Goal: Contribute content: Add original content to the website for others to see

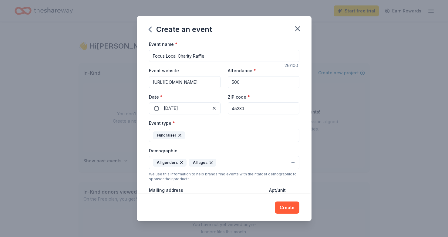
scroll to position [137, 0]
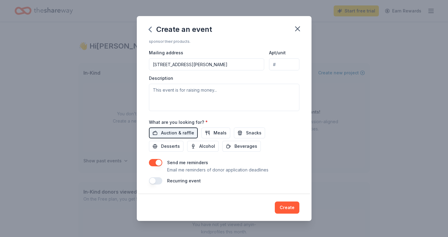
drag, startPoint x: 298, startPoint y: 27, endPoint x: 279, endPoint y: 110, distance: 85.2
click at [279, 110] on div "Create an event Event name * Focus Local Charity Raffle 26 /100 Event website h…" at bounding box center [224, 118] width 175 height 204
click at [279, 110] on textarea at bounding box center [224, 97] width 150 height 27
click at [298, 29] on icon "button" at bounding box center [297, 29] width 8 height 8
click at [167, 90] on textarea at bounding box center [224, 97] width 150 height 27
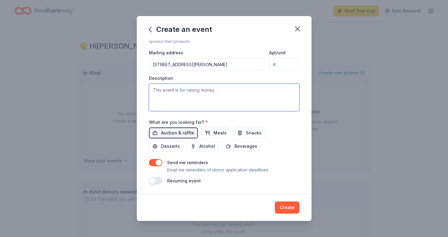
paste textarea "All proceeds raised go to families in need of assistance in the [GEOGRAPHIC_DAT…"
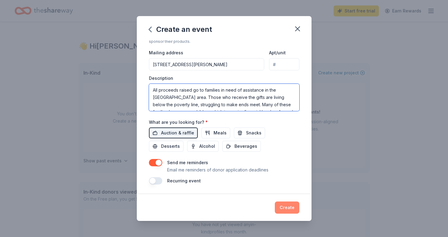
type textarea "All proceeds raised go to families in need of assistance in the [GEOGRAPHIC_DAT…"
click at [293, 209] on button "Create" at bounding box center [287, 207] width 25 height 12
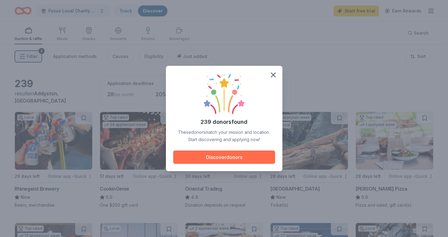
click at [259, 159] on button "Discover donors" at bounding box center [224, 156] width 102 height 13
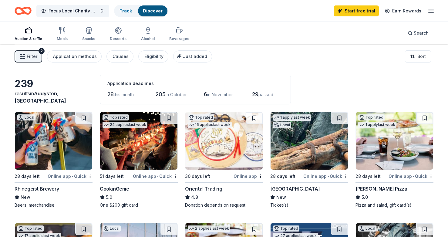
scroll to position [8, 0]
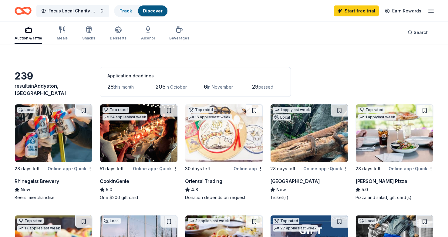
click at [38, 181] on div "Rhinegeist Brewery" at bounding box center [37, 180] width 45 height 7
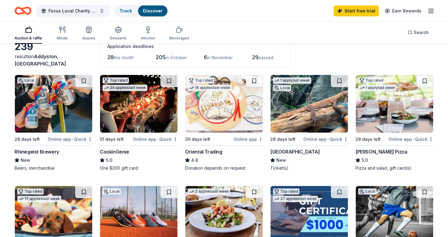
scroll to position [39, 0]
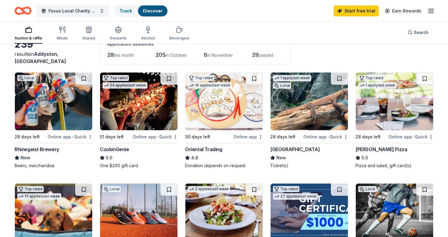
click at [120, 150] on div "CookinGenie" at bounding box center [114, 148] width 29 height 7
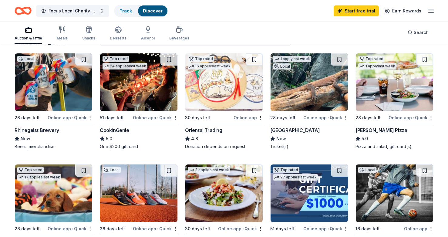
scroll to position [64, 0]
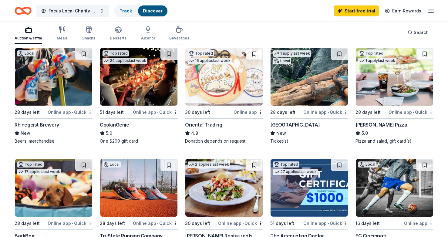
click at [301, 121] on div "[GEOGRAPHIC_DATA]" at bounding box center [294, 124] width 49 height 7
click at [297, 96] on img at bounding box center [308, 77] width 77 height 58
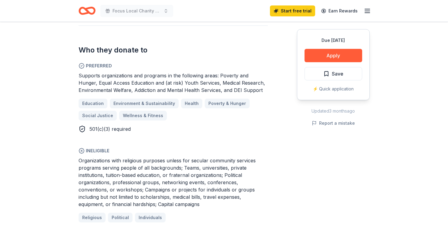
scroll to position [325, 0]
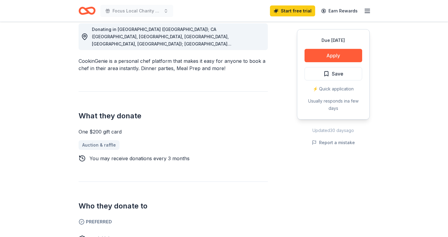
scroll to position [177, 0]
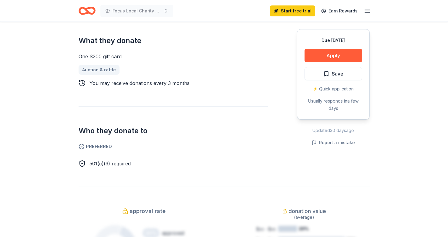
click at [195, 46] on div "What they donate One $200 gift card Auction & raffle You may receive donations …" at bounding box center [173, 51] width 189 height 71
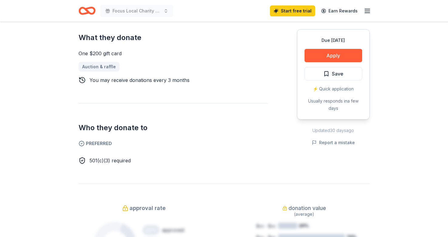
scroll to position [254, 0]
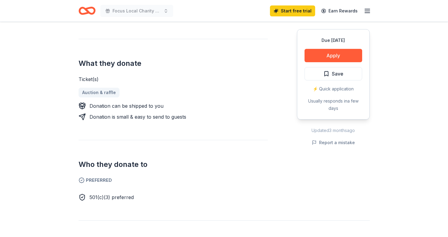
scroll to position [222, 0]
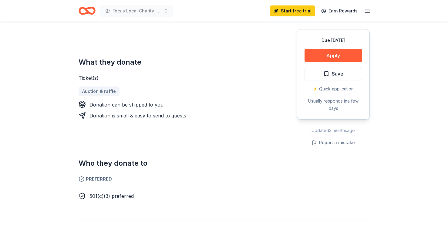
drag, startPoint x: 138, startPoint y: 196, endPoint x: 82, endPoint y: 195, distance: 56.1
click at [82, 195] on div "501(c)(3) preferred" at bounding box center [173, 195] width 189 height 7
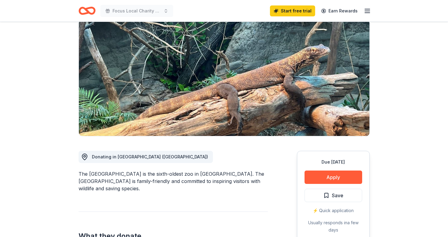
scroll to position [47, 0]
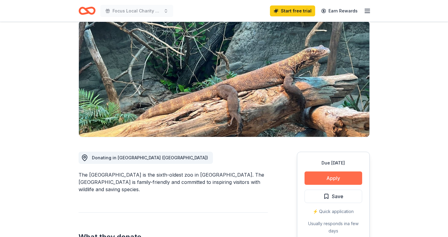
click at [322, 174] on button "Apply" at bounding box center [333, 177] width 58 height 13
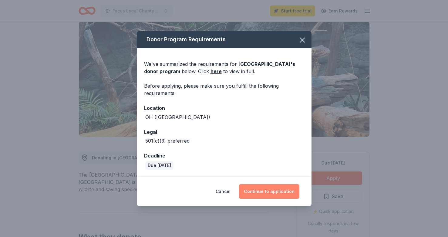
click at [266, 191] on button "Continue to application" at bounding box center [269, 191] width 60 height 15
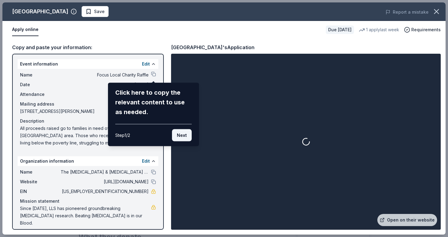
click at [185, 135] on button "Next" at bounding box center [182, 135] width 20 height 12
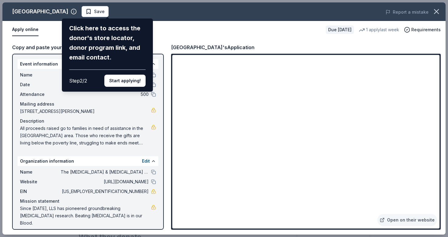
click at [189, 29] on div "[GEOGRAPHIC_DATA] Click here to access the donor's store locator, donor program…" at bounding box center [223, 118] width 443 height 232
click at [127, 80] on button "Start applying!" at bounding box center [124, 81] width 41 height 12
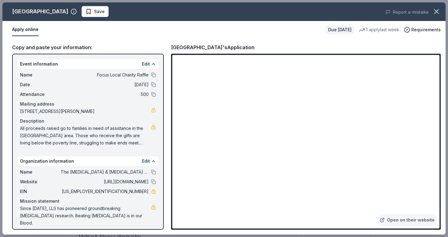
click at [139, 142] on span "All proceeds raised go to families in need of assistance in the [GEOGRAPHIC_DAT…" at bounding box center [85, 136] width 131 height 22
click at [151, 161] on button at bounding box center [153, 161] width 5 height 5
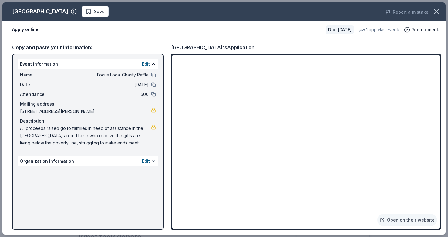
click at [151, 161] on button at bounding box center [153, 161] width 5 height 5
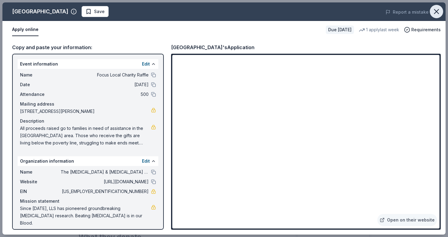
click at [438, 14] on icon "button" at bounding box center [436, 11] width 8 height 8
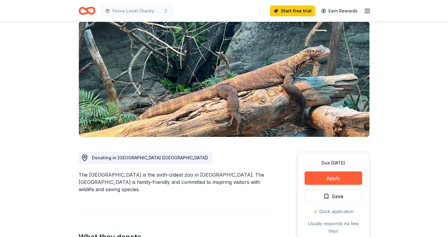
click at [367, 11] on line "button" at bounding box center [367, 11] width 5 height 0
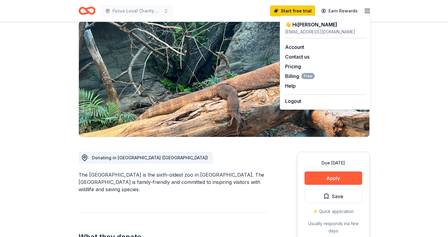
click at [333, 31] on div "[EMAIL_ADDRESS][DOMAIN_NAME]" at bounding box center [325, 31] width 81 height 7
click at [318, 47] on div "Account" at bounding box center [325, 46] width 81 height 7
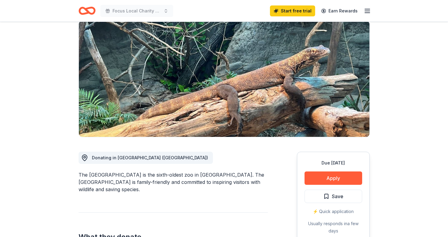
click at [366, 9] on icon "button" at bounding box center [366, 10] width 7 height 7
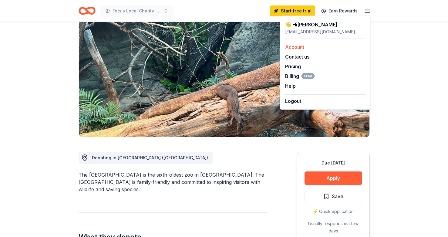
click at [289, 47] on link "Account" at bounding box center [294, 47] width 19 height 6
